Goal: Information Seeking & Learning: Find specific fact

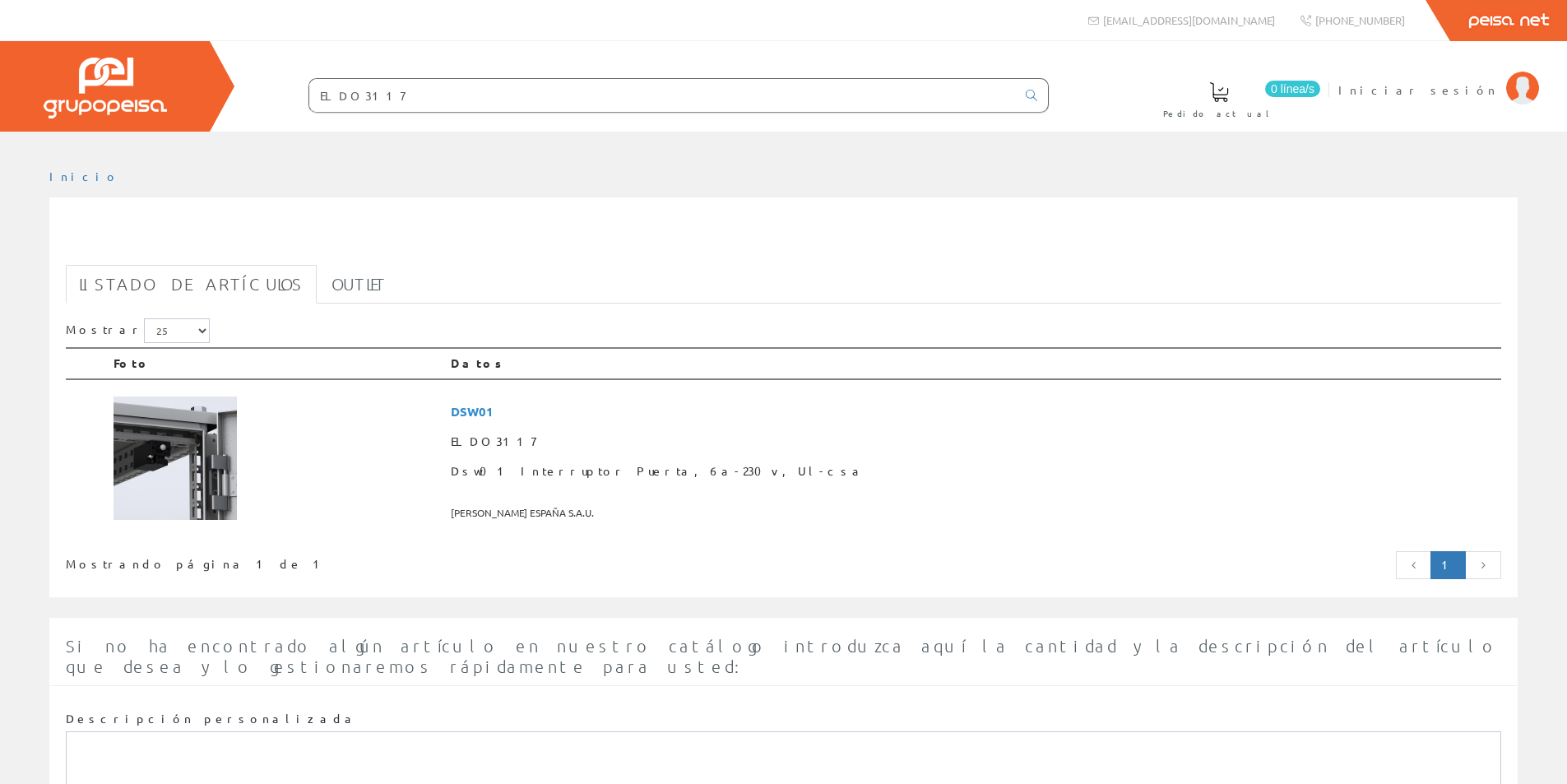
drag, startPoint x: 385, startPoint y: 95, endPoint x: 208, endPoint y: 66, distance: 179.4
click at [208, 66] on div "0 línea/s Pedido actual Iniciar sesión" at bounding box center [784, 87] width 1567 height 90
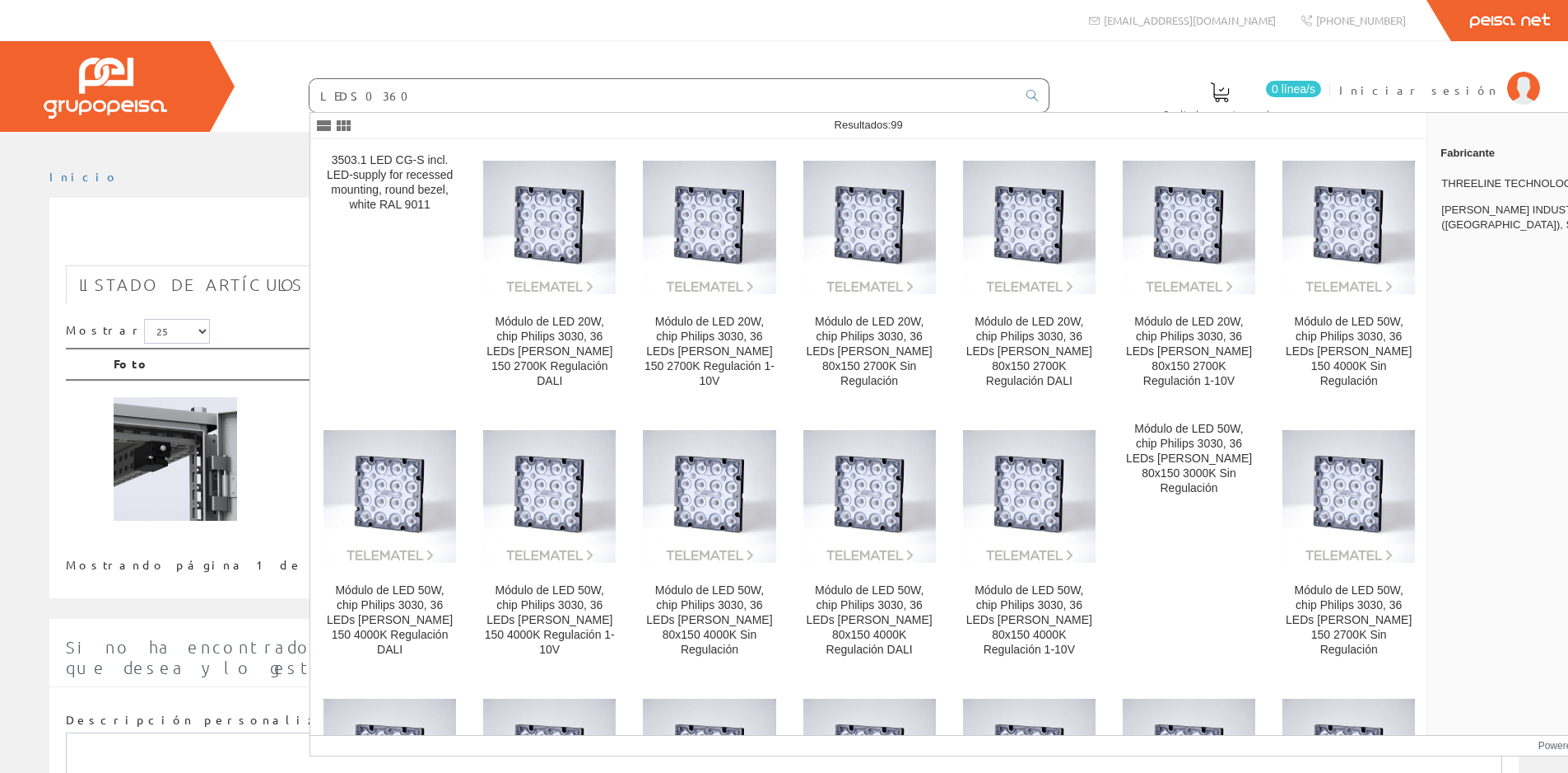
type input "LEDS0360"
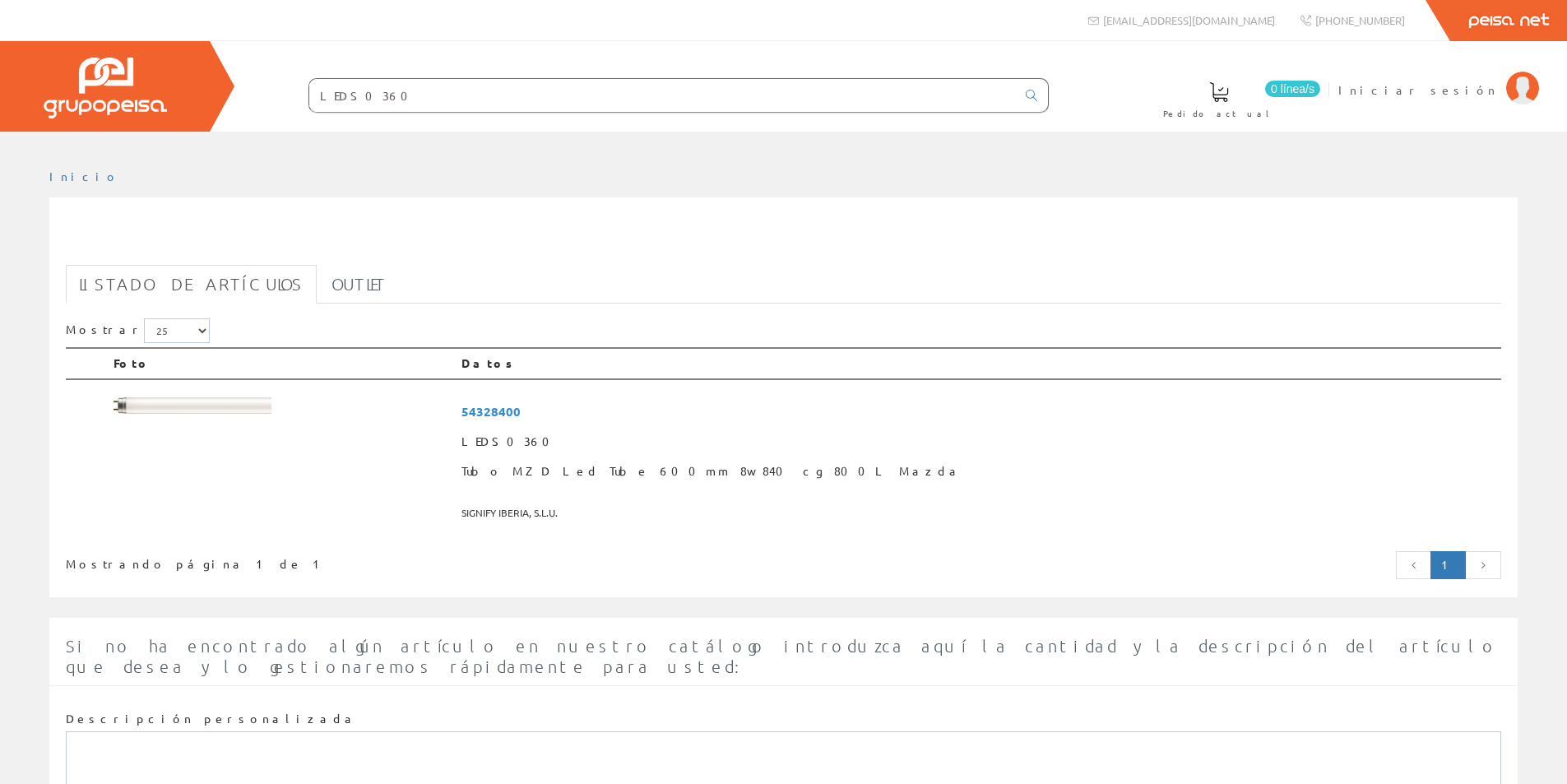
drag, startPoint x: 385, startPoint y: 83, endPoint x: 193, endPoint y: 79, distance: 192.0
click at [193, 79] on div "0 línea/s Pedido actual Iniciar sesión" at bounding box center [784, 87] width 1567 height 90
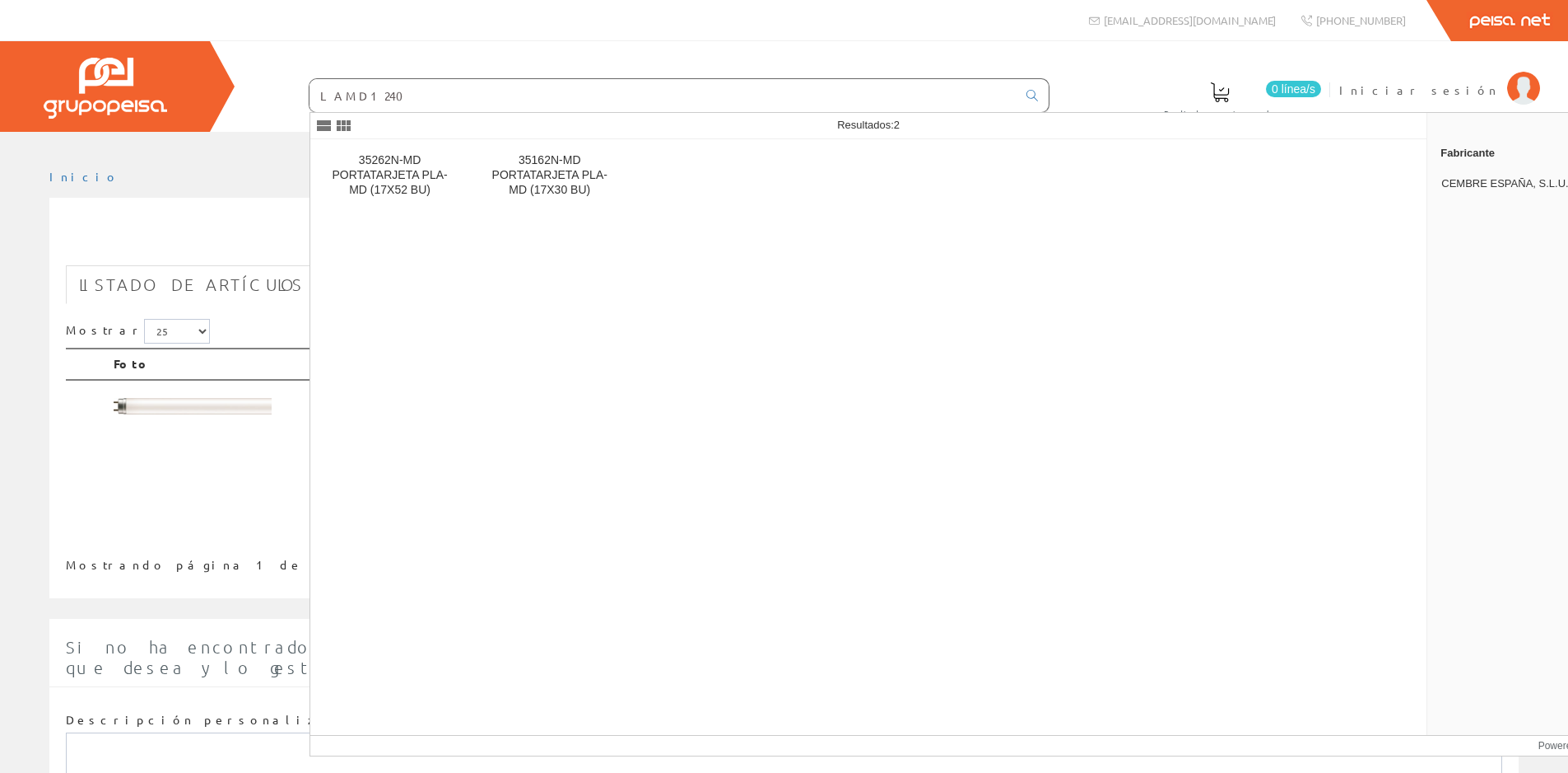
type input "LAMD1240"
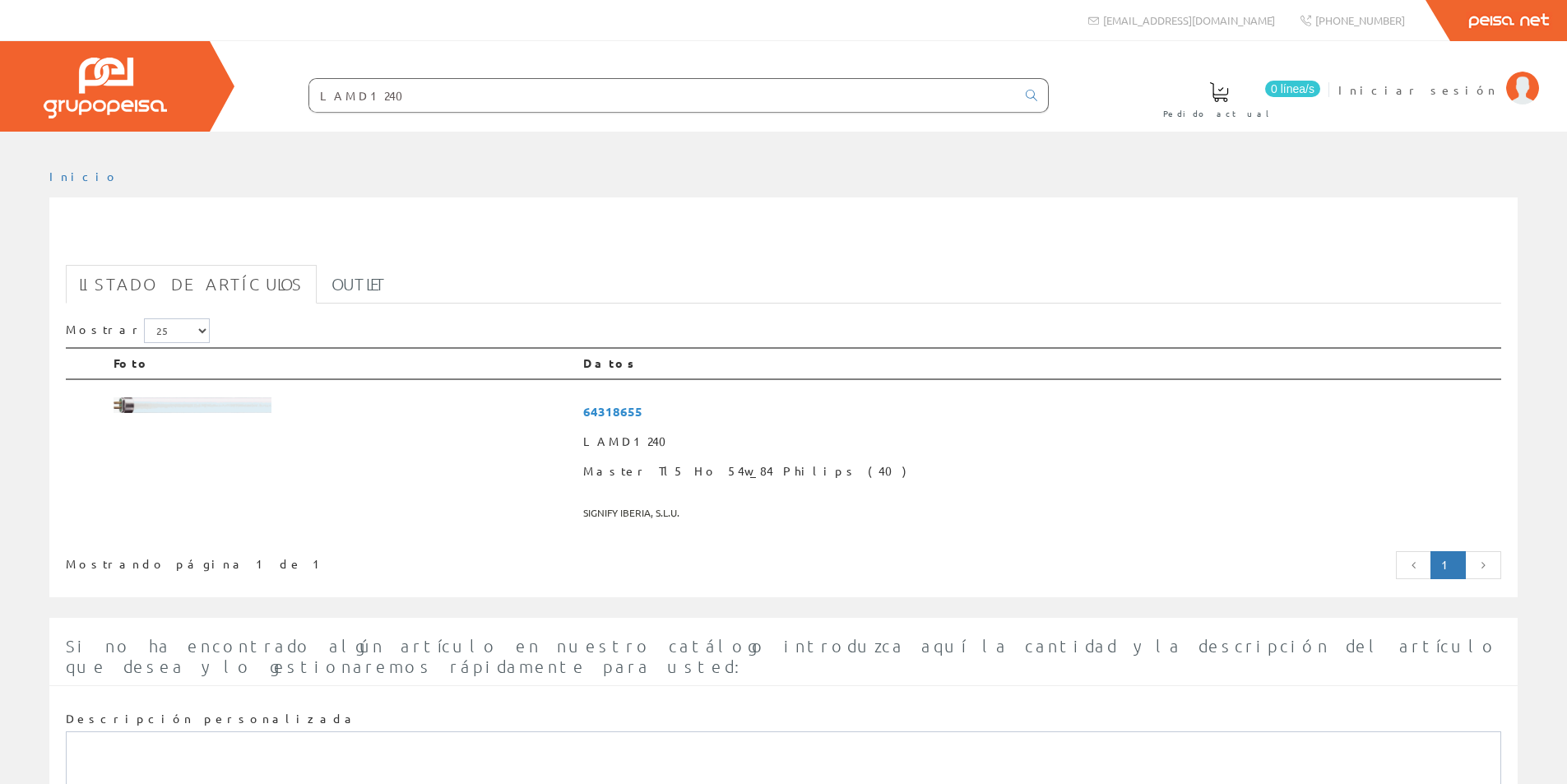
drag, startPoint x: 462, startPoint y: 88, endPoint x: 170, endPoint y: 66, distance: 292.8
click at [170, 66] on div "0 línea/s Pedido actual Iniciar sesión" at bounding box center [784, 87] width 1567 height 90
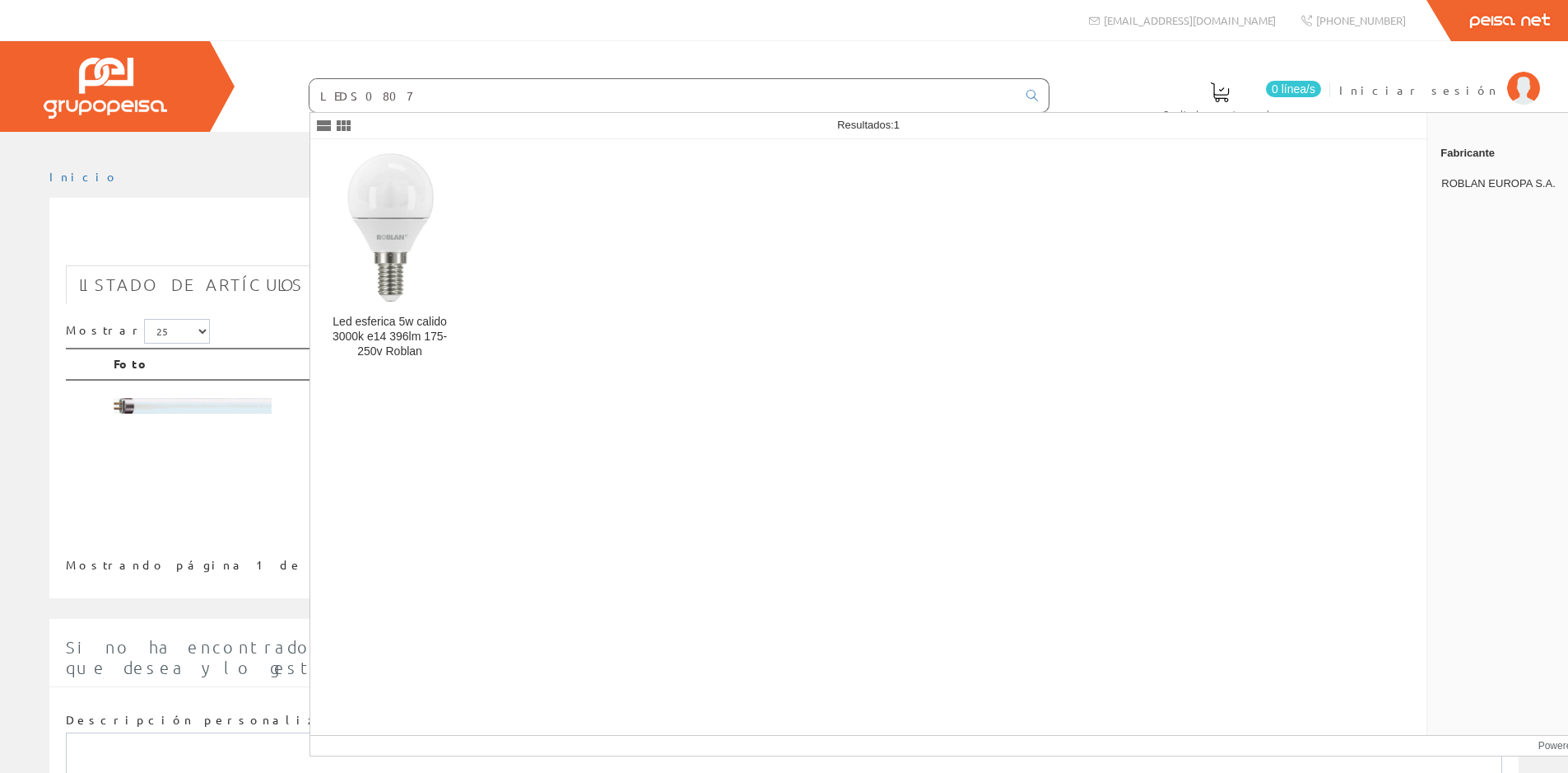
type input "LEDS0807"
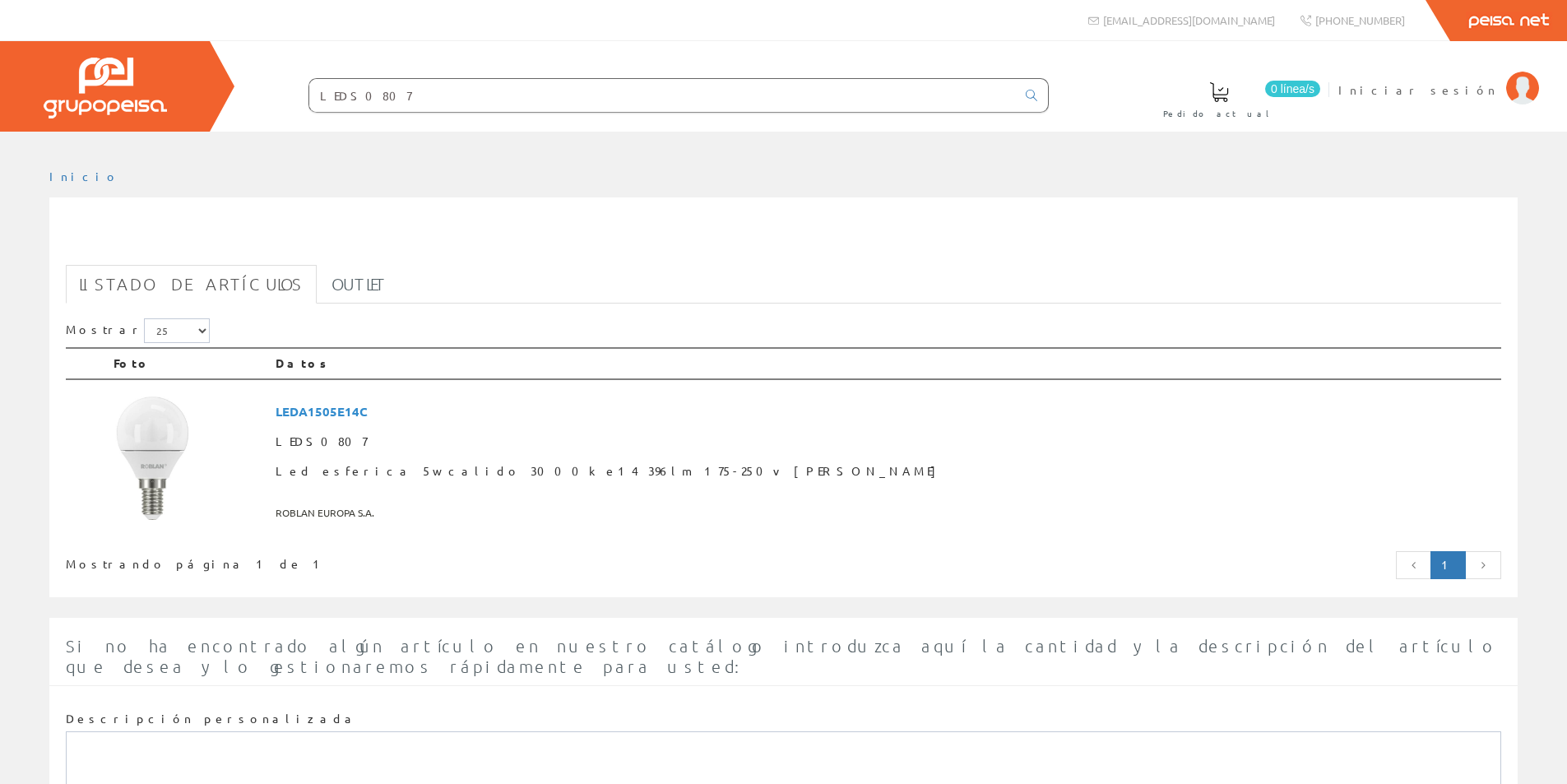
click at [390, 100] on input "LEDS0807" at bounding box center [662, 94] width 707 height 33
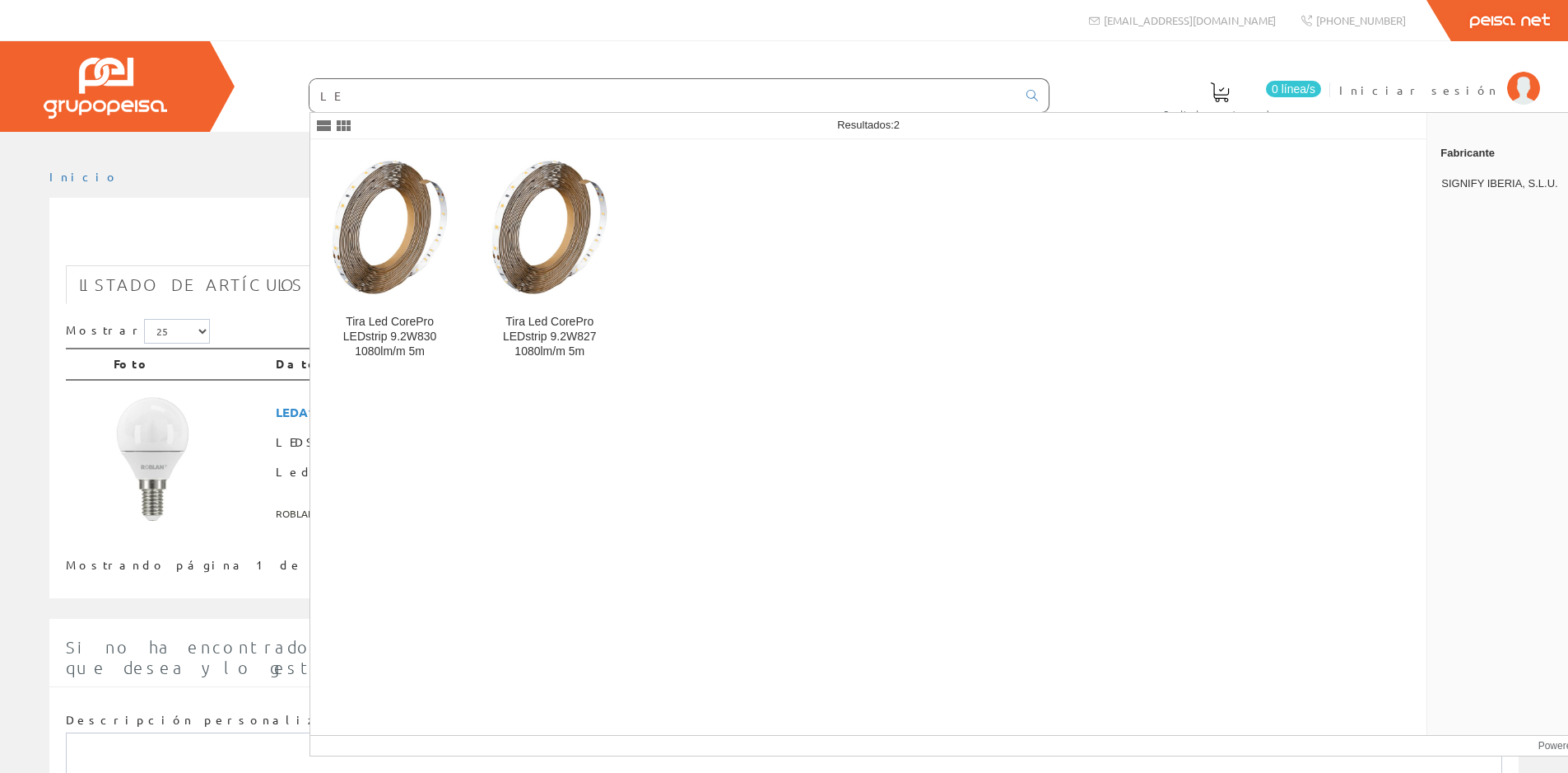
type input "L"
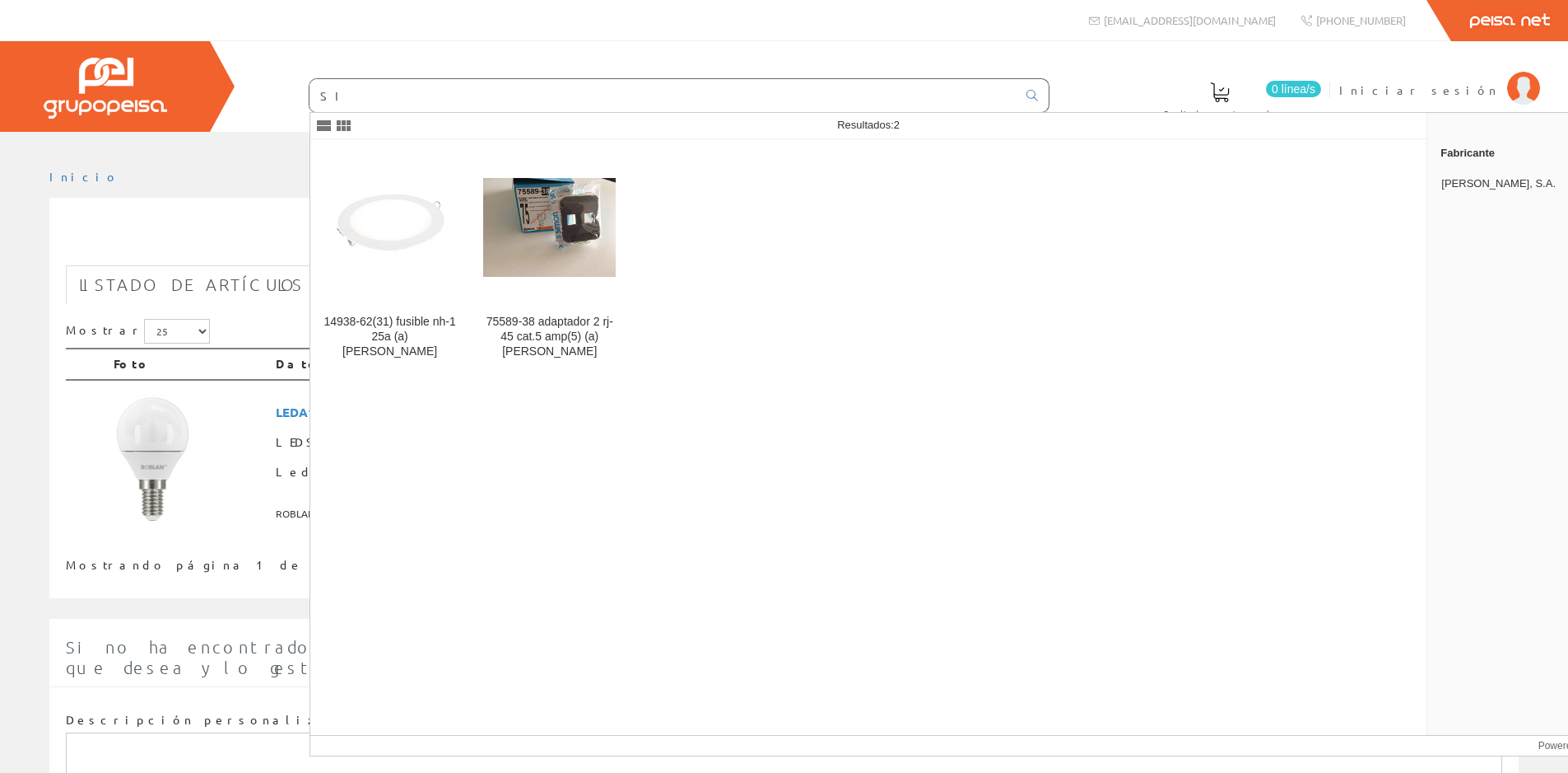
type input "S"
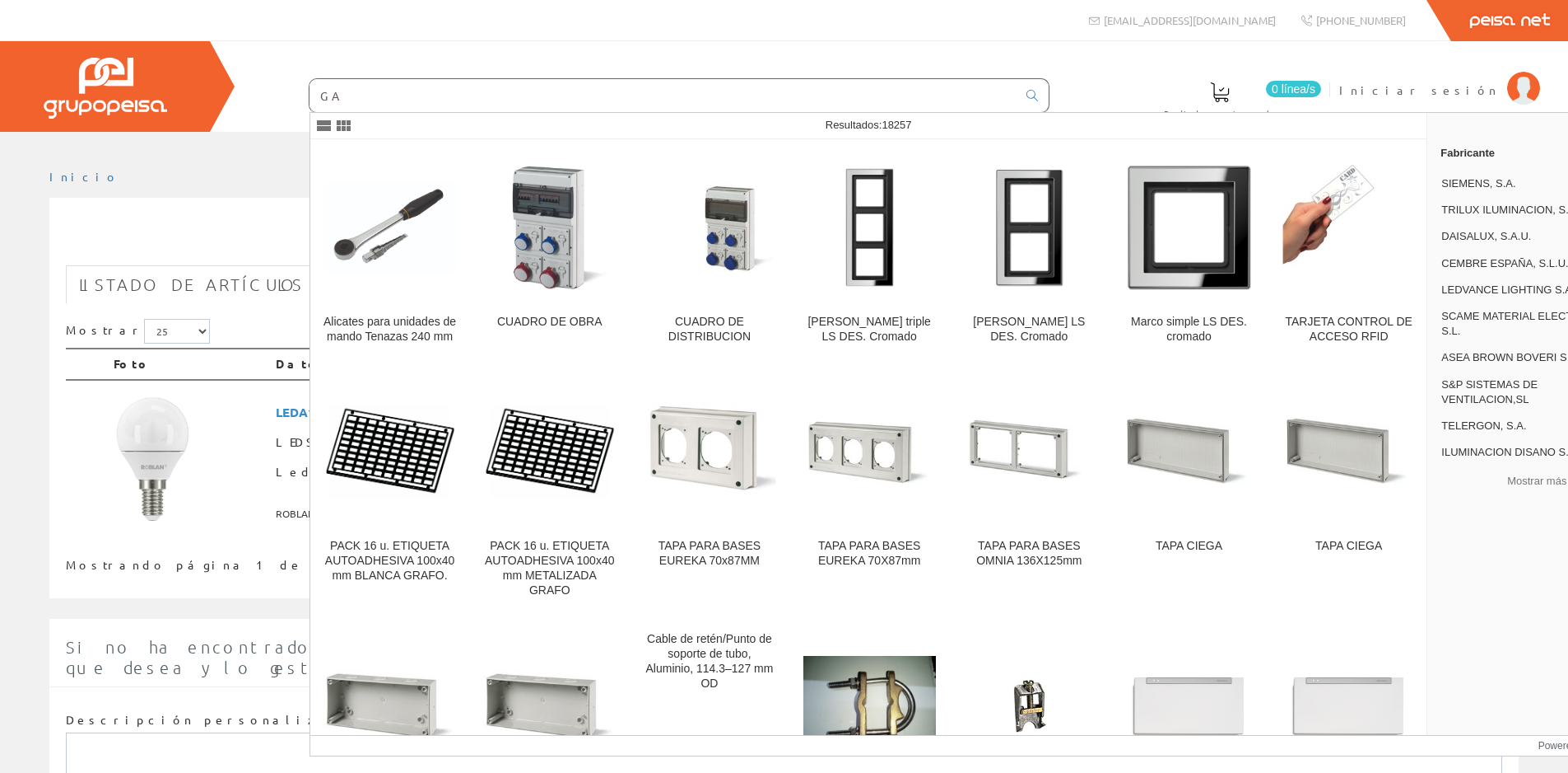
type input "G"
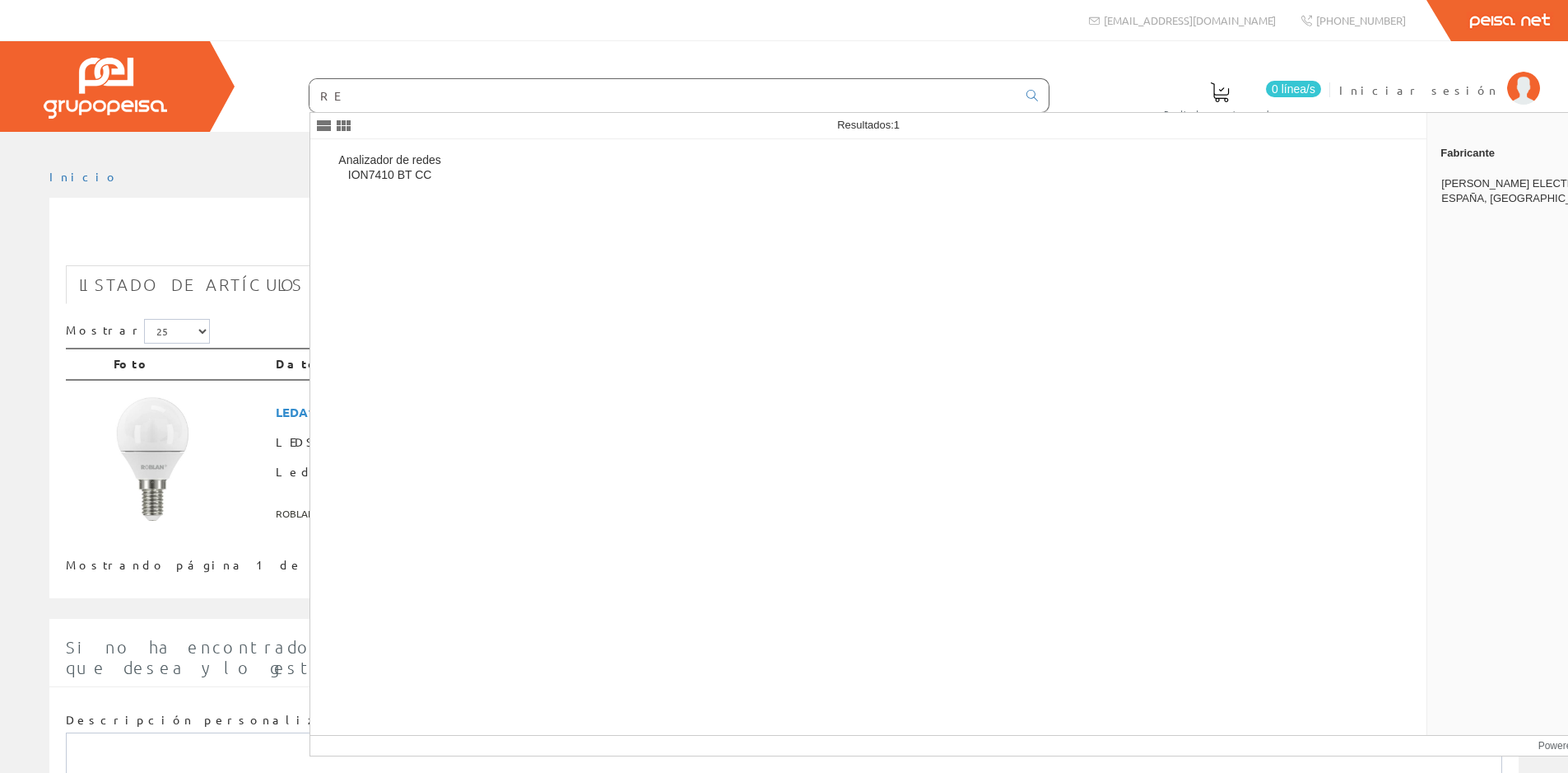
type input "R"
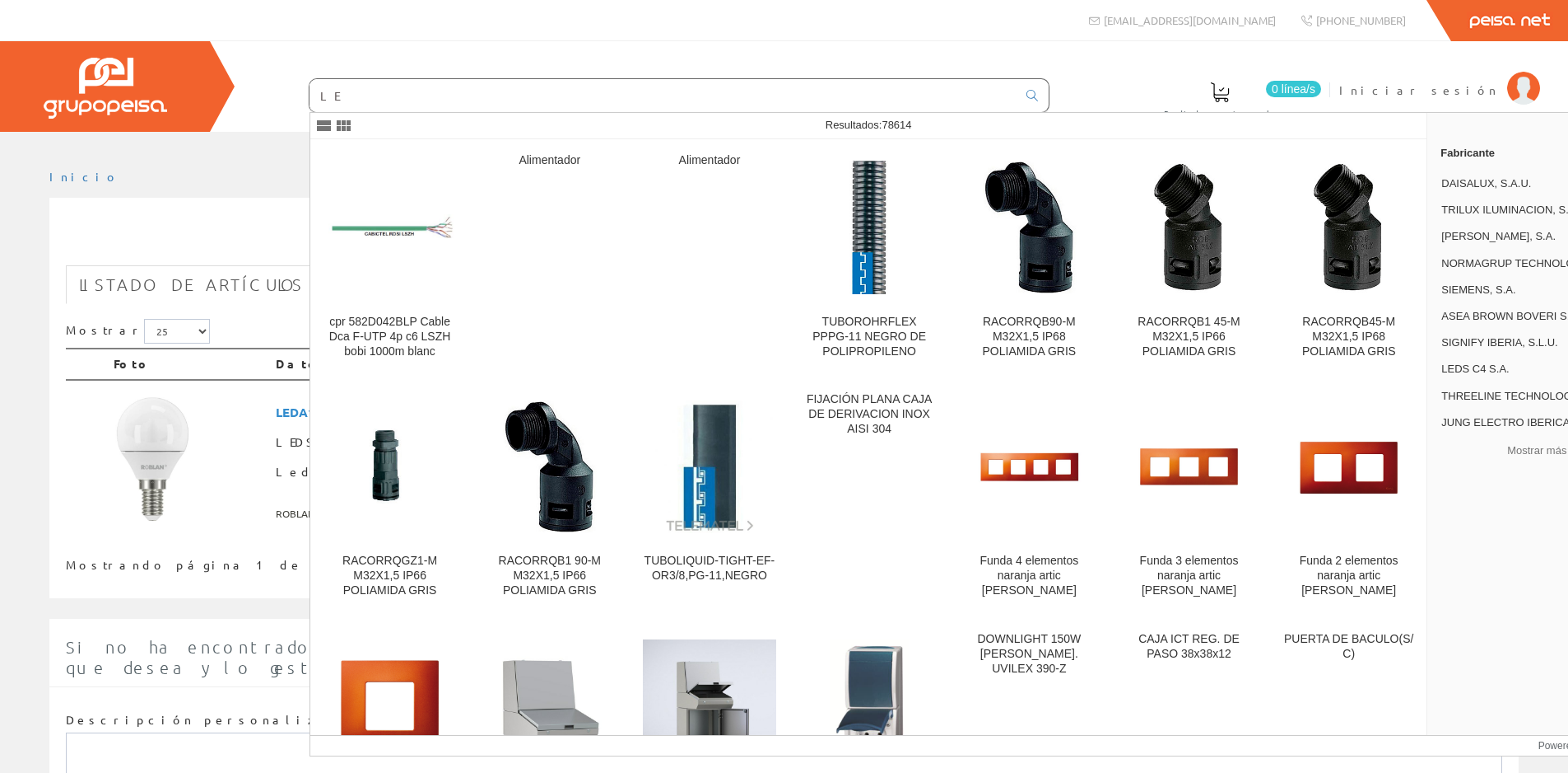
type input "L"
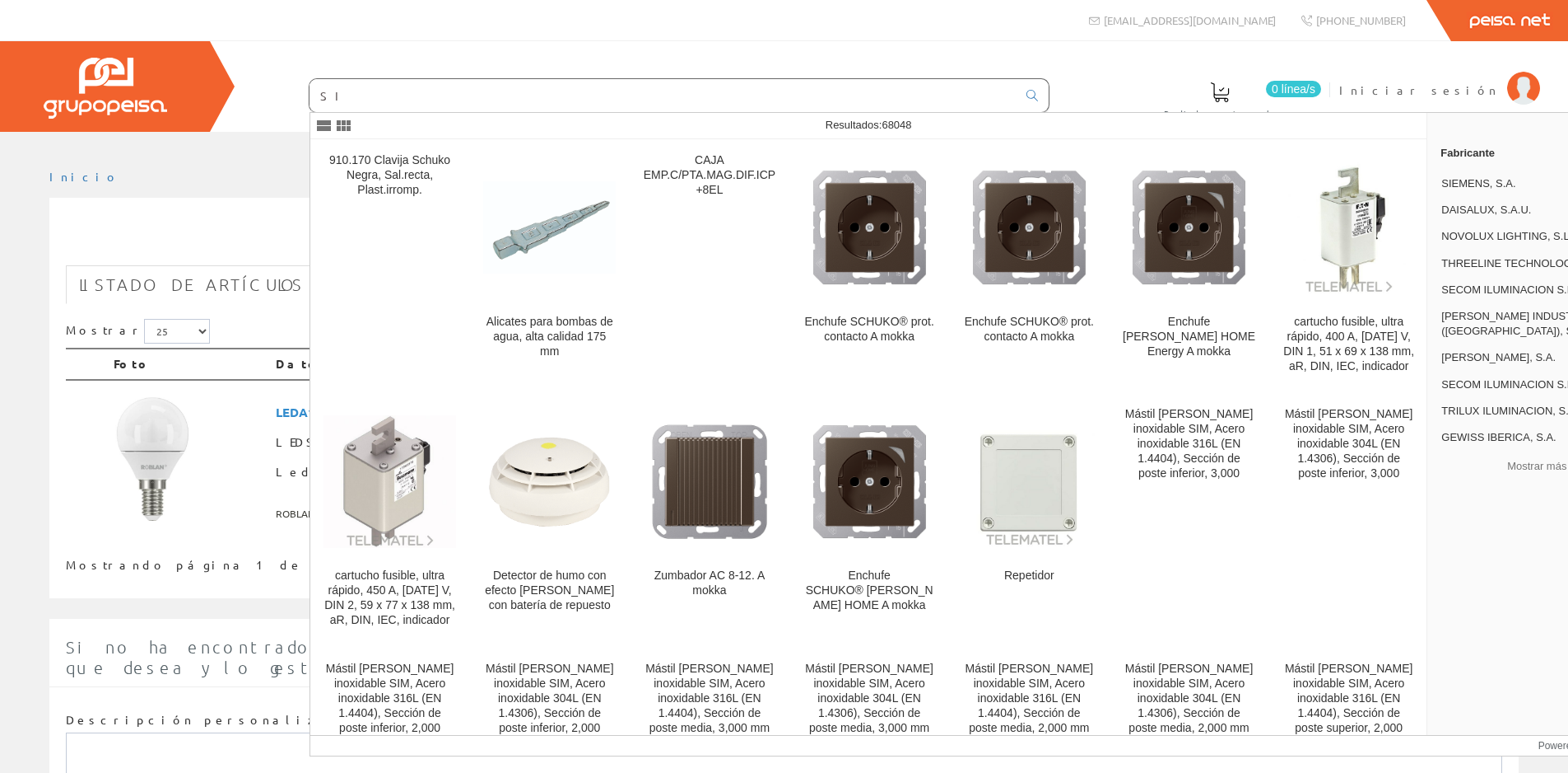
type input "S"
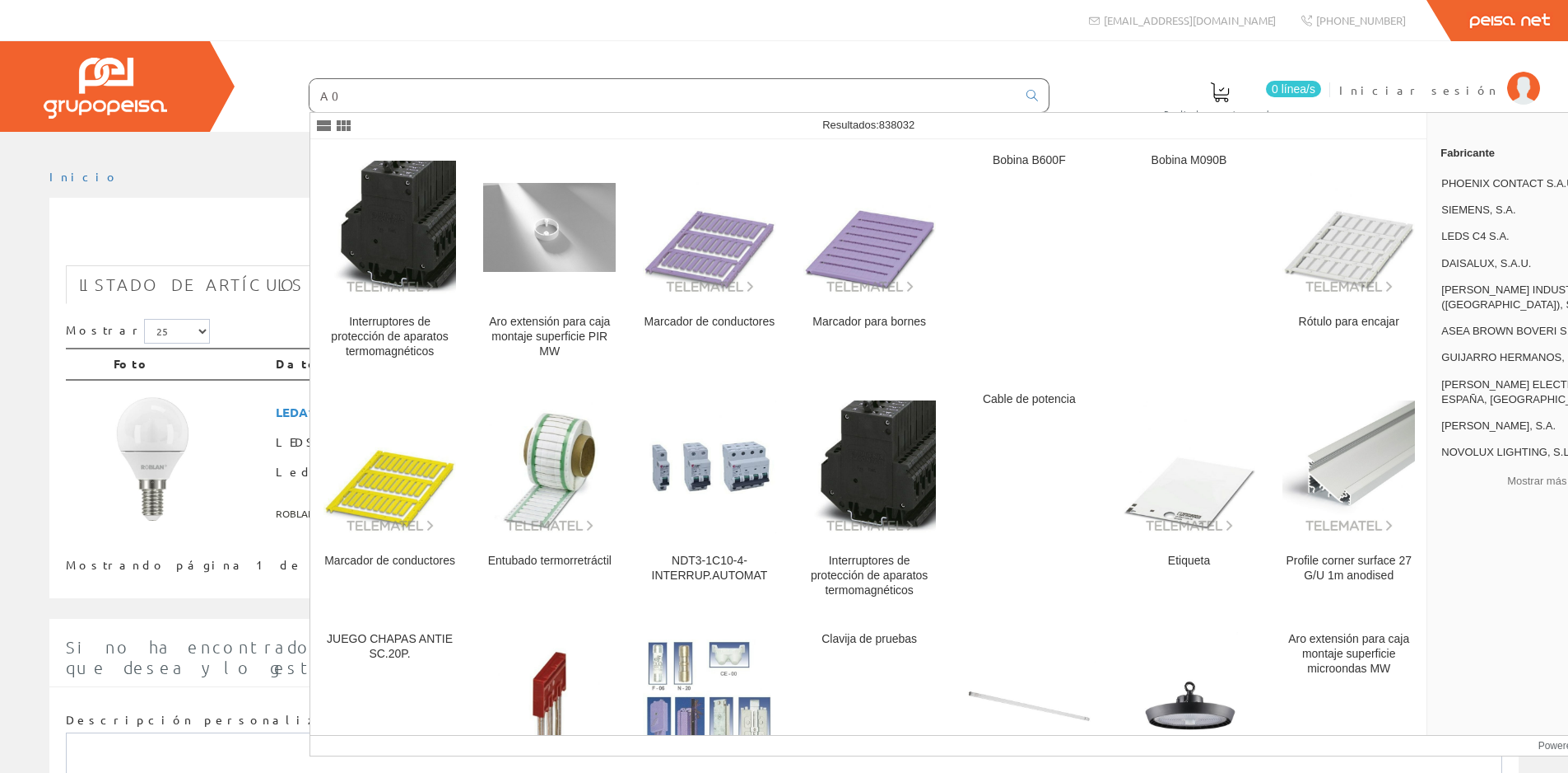
type input "A"
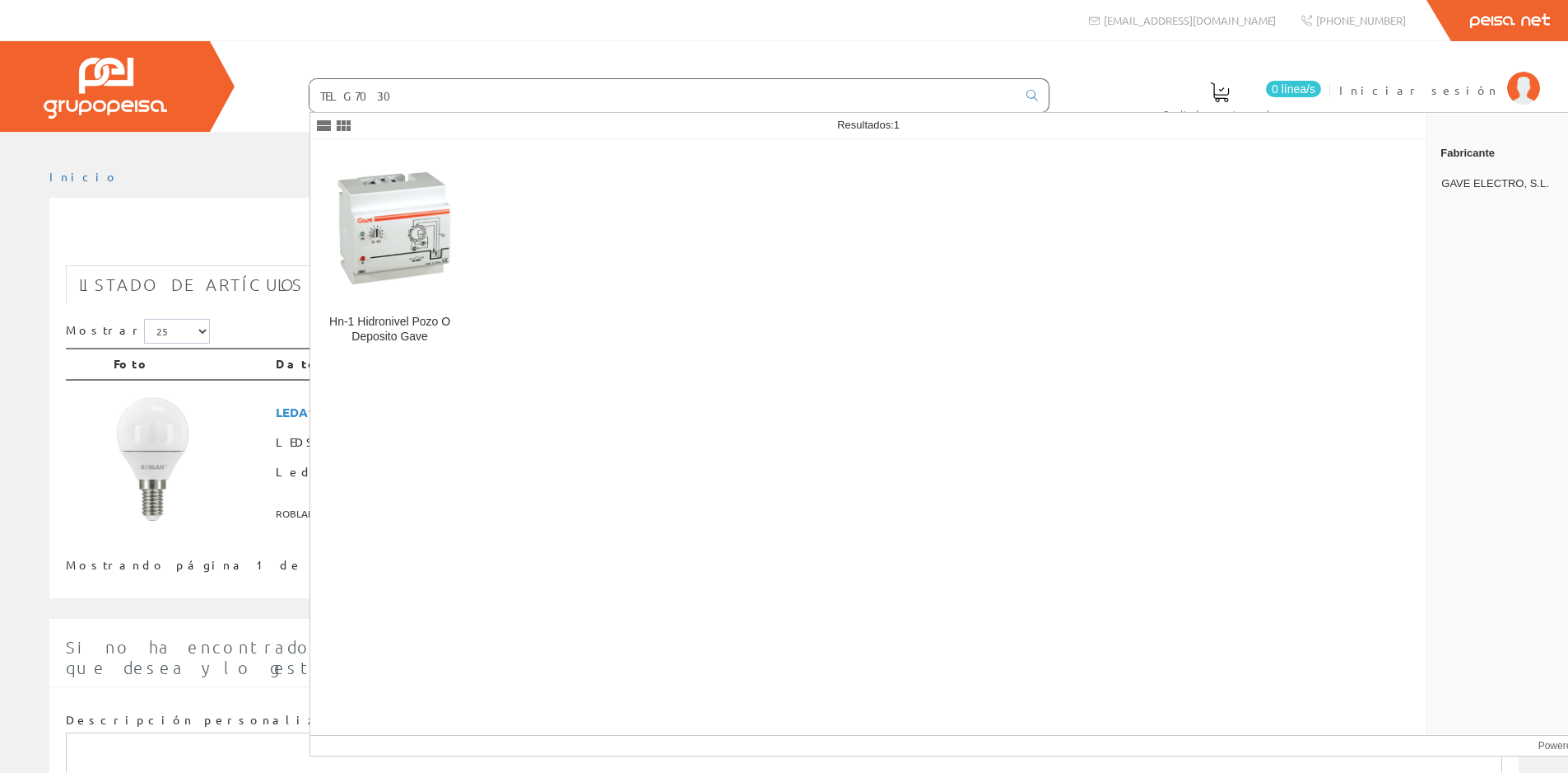
type input "TELG7030"
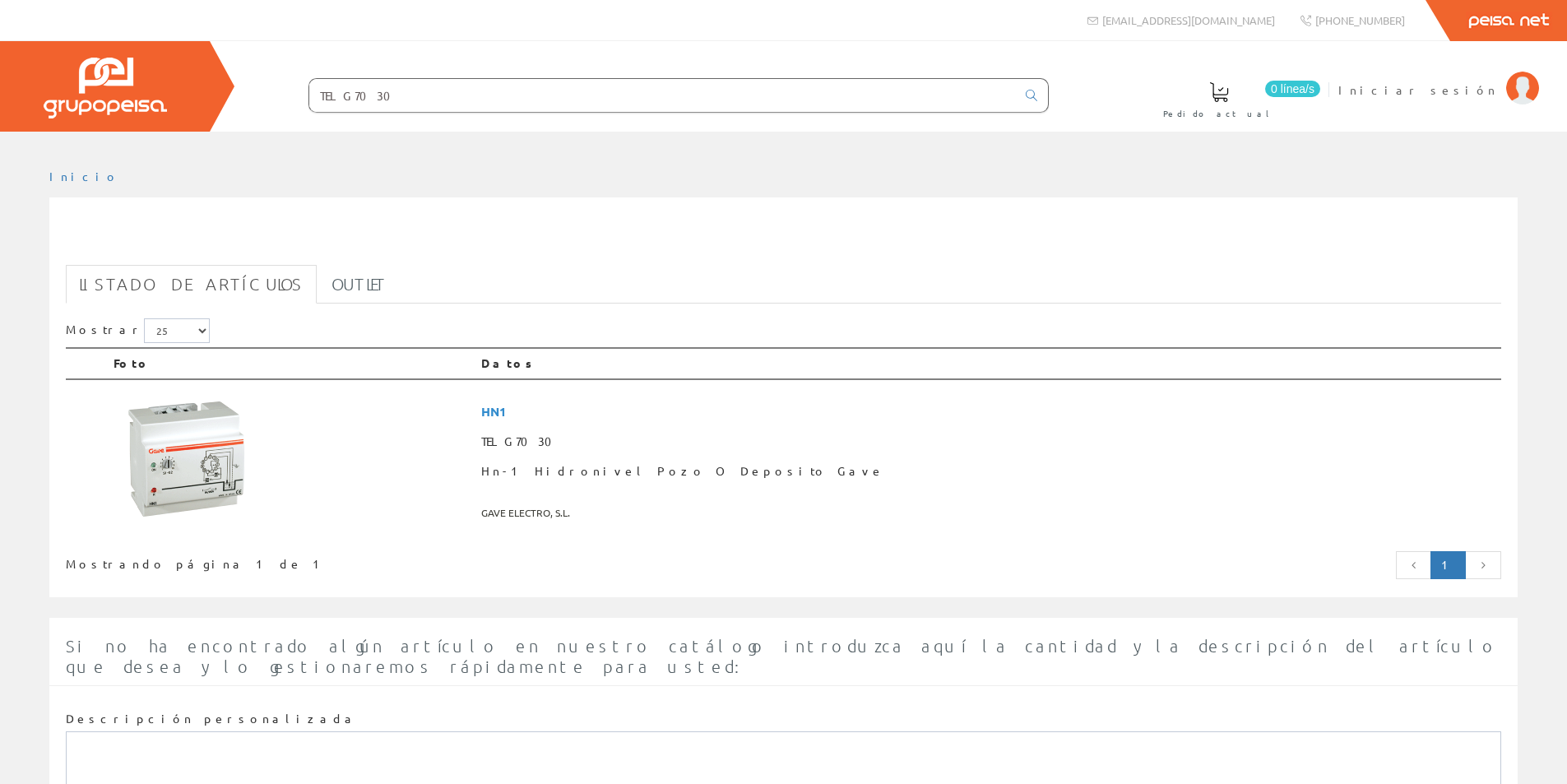
drag, startPoint x: 407, startPoint y: 89, endPoint x: 120, endPoint y: 68, distance: 287.8
click at [120, 68] on div "0 línea/s Pedido actual Iniciar sesión" at bounding box center [784, 87] width 1567 height 90
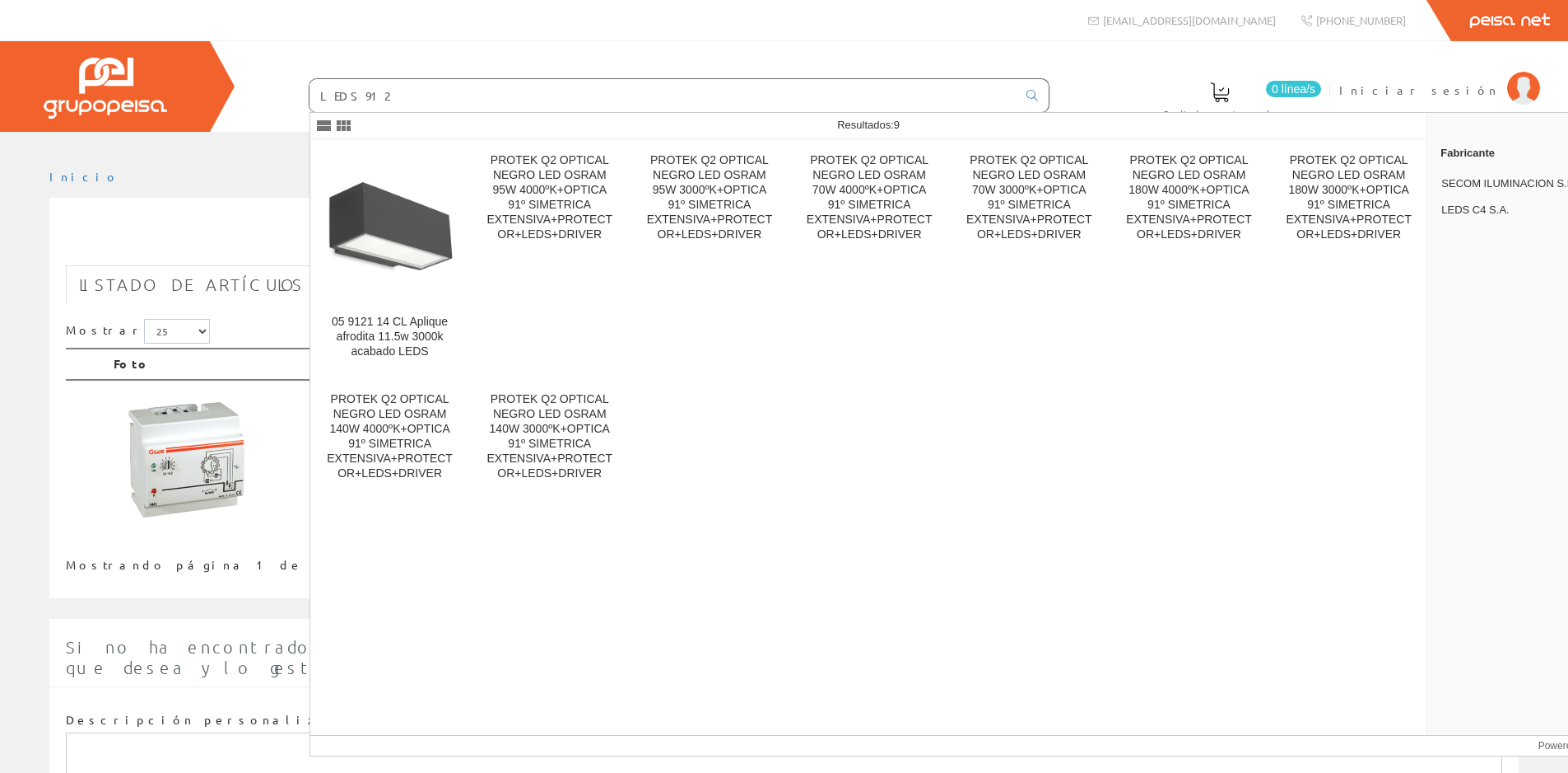
type input "LEDS9124"
